Goal: Register for event/course

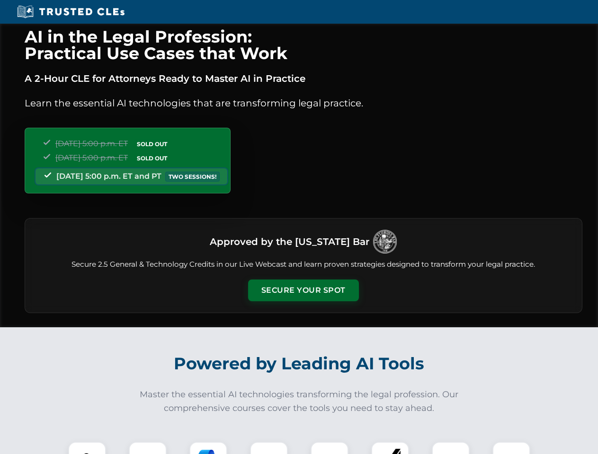
click at [303, 290] on button "Secure Your Spot" at bounding box center [303, 291] width 111 height 22
click at [87, 448] on img at bounding box center [86, 460] width 27 height 27
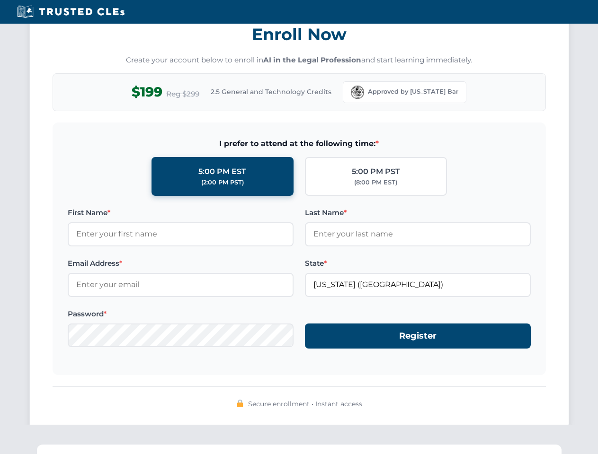
scroll to position [929, 0]
